Goal: Information Seeking & Learning: Learn about a topic

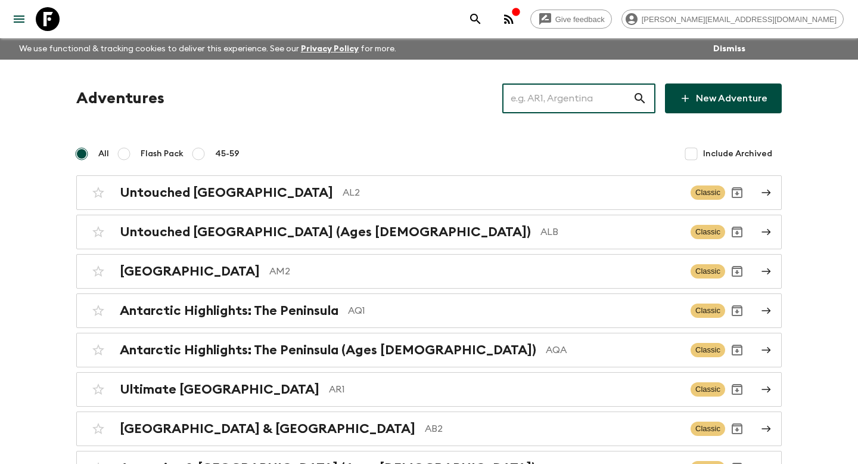
click at [581, 94] on input "text" at bounding box center [568, 98] width 131 height 33
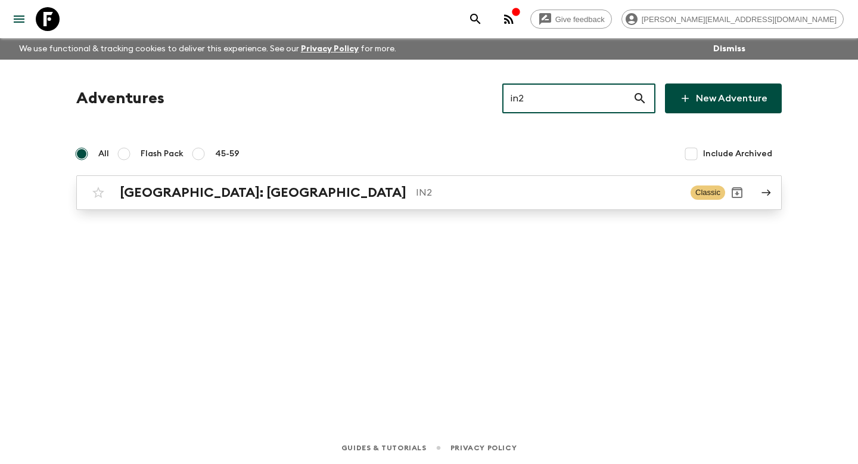
type input "in2"
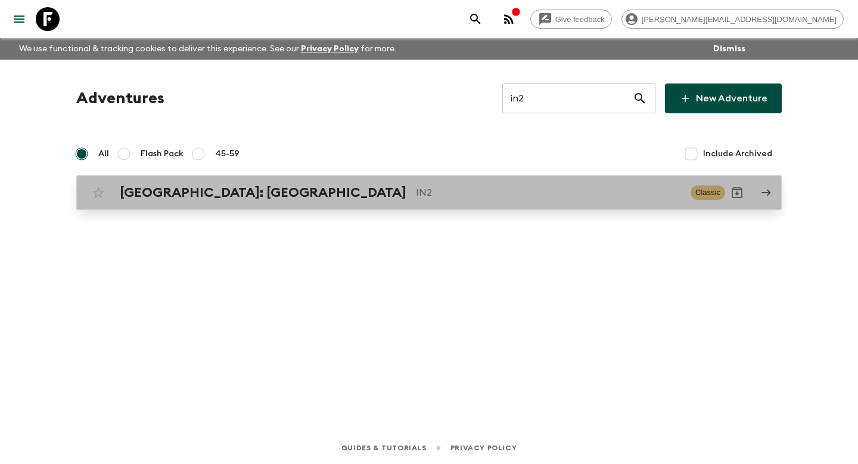
click at [491, 188] on p "IN2" at bounding box center [548, 192] width 265 height 14
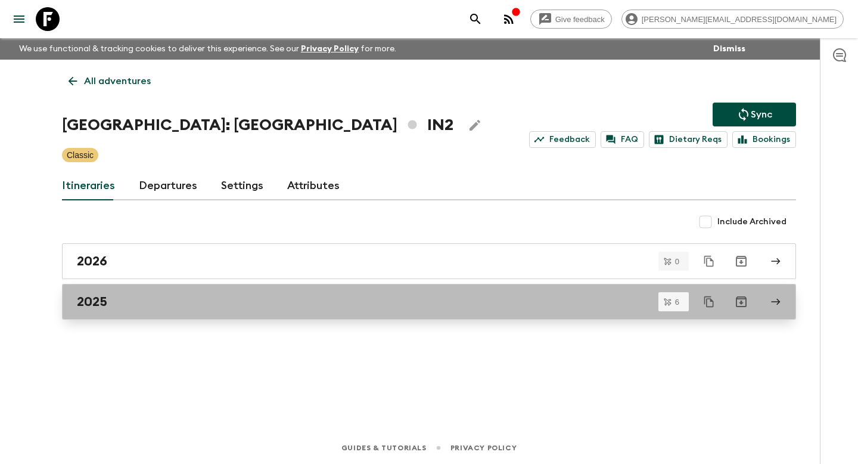
click at [426, 289] on link "2025" at bounding box center [429, 302] width 734 height 36
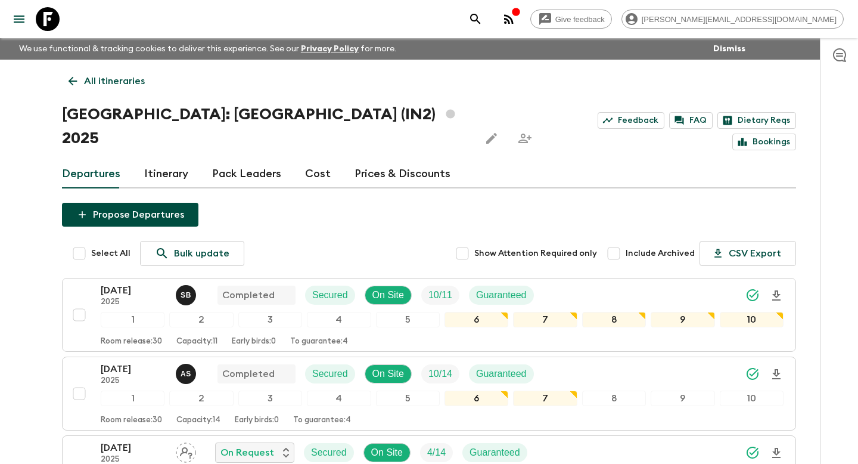
click at [187, 160] on div "Departures Itinerary Pack Leaders Cost Prices & Discounts" at bounding box center [429, 174] width 734 height 29
click at [185, 160] on link "Itinerary" at bounding box center [166, 174] width 44 height 29
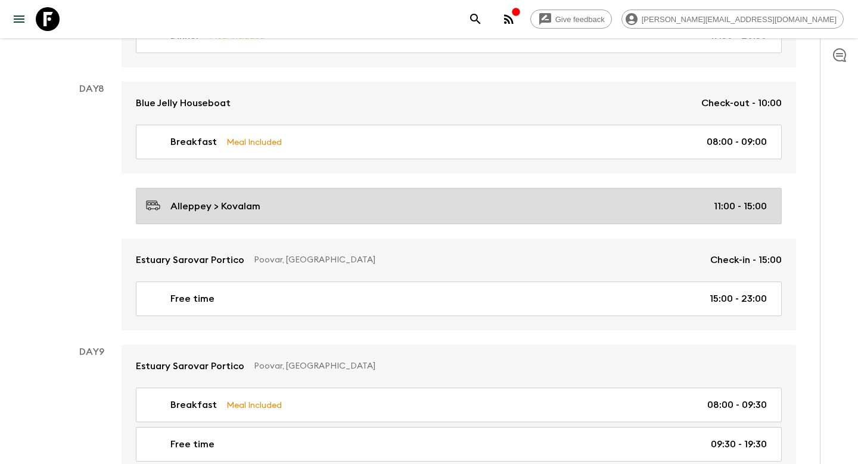
scroll to position [2127, 0]
click at [466, 199] on div "Alleppey > Kovalam 11:00 - 15:00" at bounding box center [456, 207] width 621 height 16
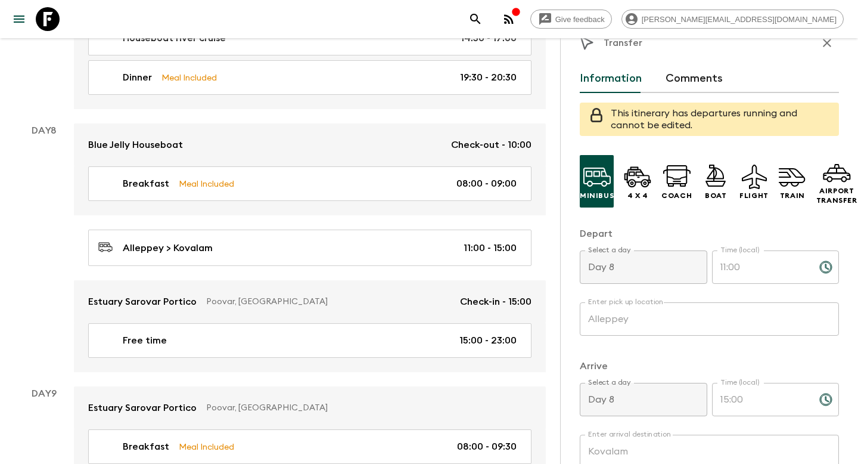
scroll to position [15, 0]
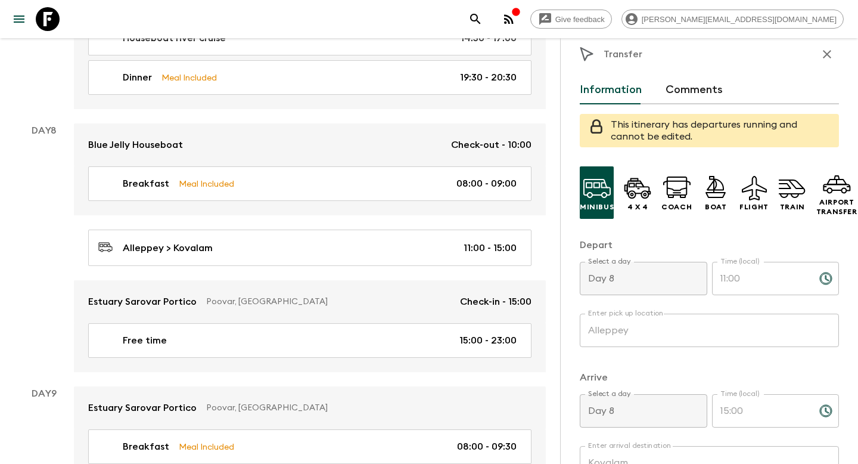
click at [829, 56] on icon "button" at bounding box center [827, 54] width 8 height 8
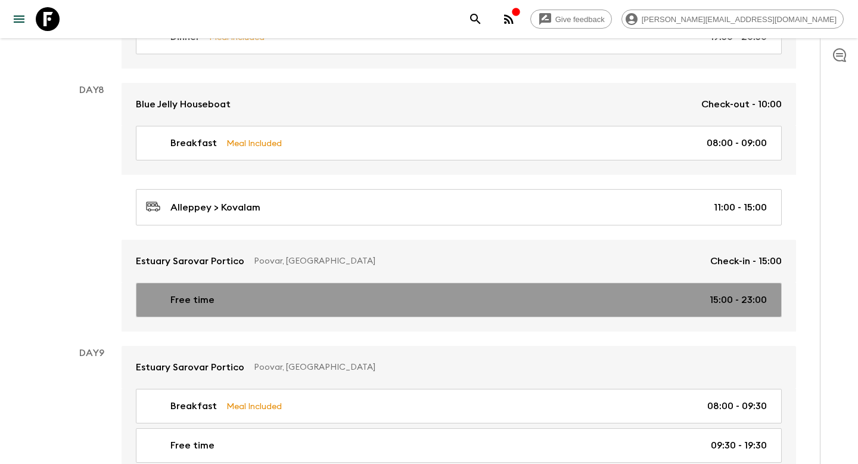
click at [586, 293] on div "Free time 15:00 - 23:00" at bounding box center [456, 300] width 621 height 14
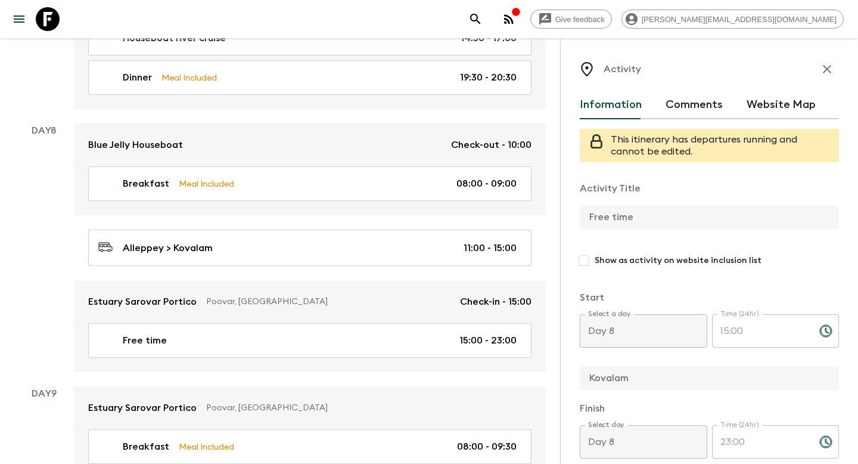
click at [830, 67] on icon "button" at bounding box center [827, 69] width 14 height 14
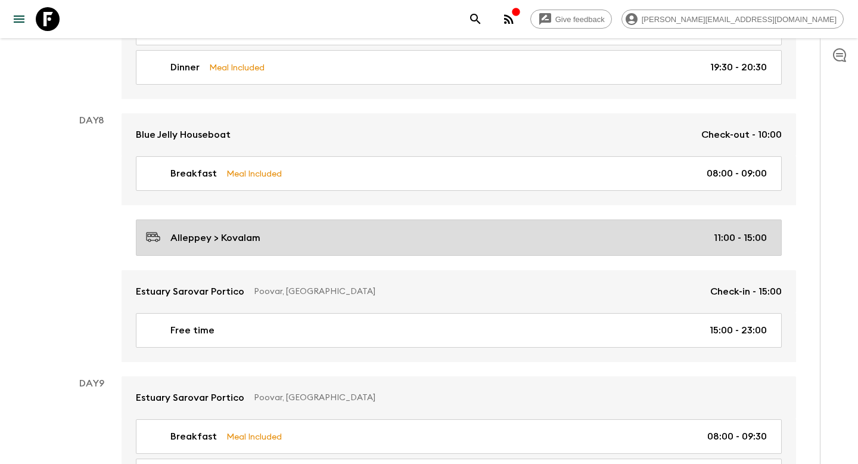
scroll to position [2100, 0]
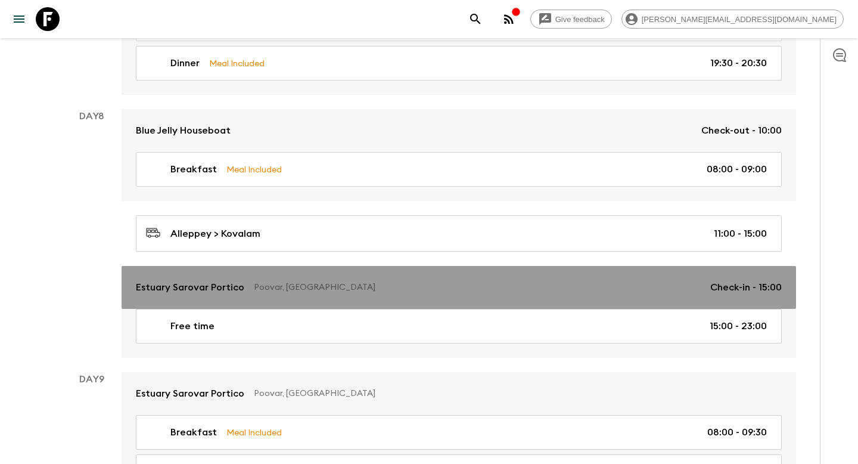
click at [528, 281] on p "Poovar, [GEOGRAPHIC_DATA]" at bounding box center [477, 287] width 447 height 12
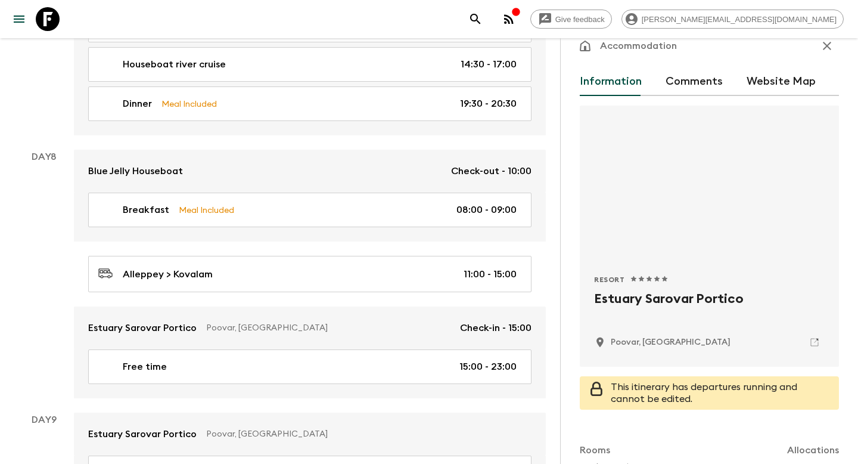
scroll to position [26, 0]
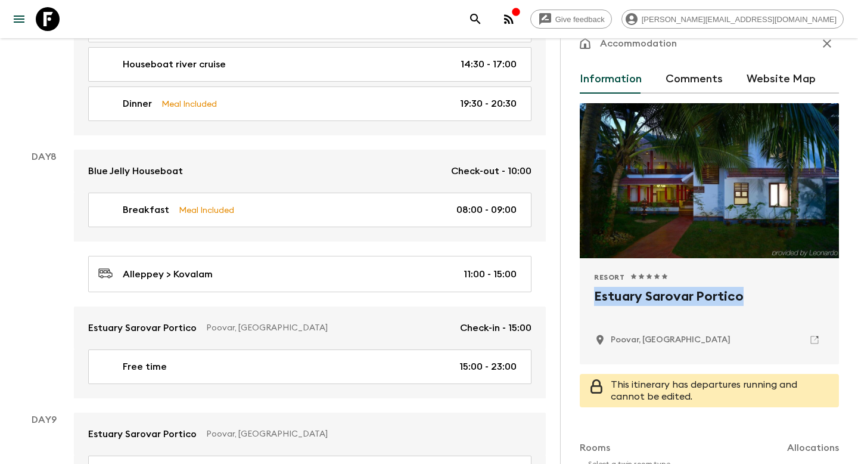
drag, startPoint x: 741, startPoint y: 293, endPoint x: 585, endPoint y: 294, distance: 156.2
click at [585, 294] on div "Resort 1 Star 2 Stars 3 Stars 4 Stars 5 Stars Estuary Sarovar Portico Poovar, […" at bounding box center [709, 311] width 259 height 106
copy h2 "Estuary Sarovar Portico"
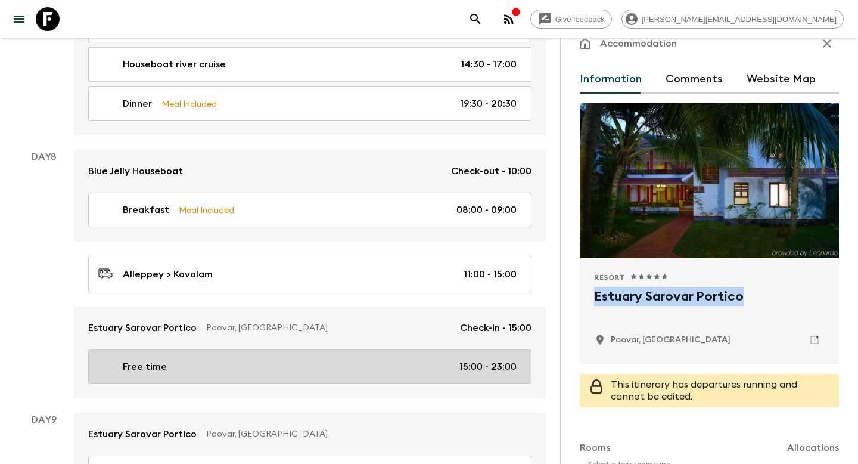
click at [398, 359] on div "Free time 15:00 - 23:00" at bounding box center [307, 366] width 419 height 14
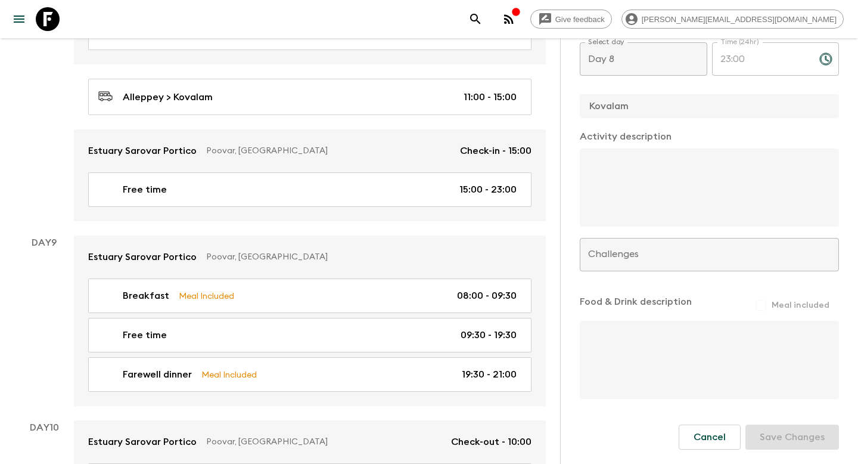
scroll to position [2361, 0]
